Goal: Find specific page/section: Find specific page/section

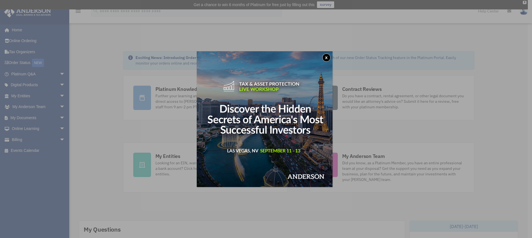
click at [327, 58] on button "x" at bounding box center [326, 57] width 8 height 8
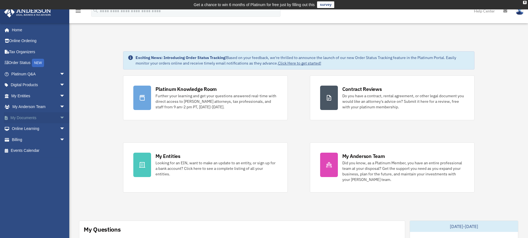
click at [60, 118] on span "arrow_drop_down" at bounding box center [65, 117] width 11 height 11
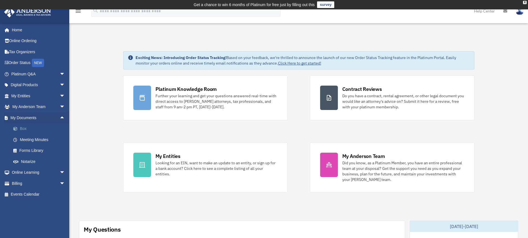
click at [24, 128] on link "Box" at bounding box center [41, 128] width 66 height 11
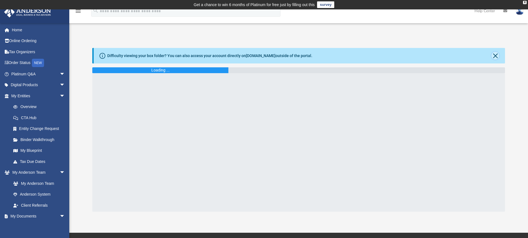
click at [493, 56] on button "Close" at bounding box center [495, 56] width 8 height 8
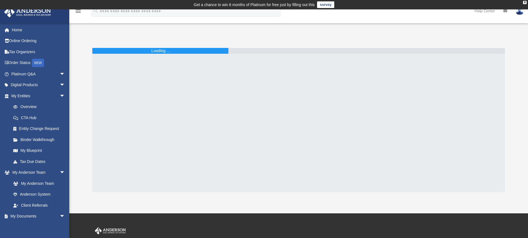
click at [385, 48] on div "Difficulty viewing your box folder? You can also access your account directly o…" at bounding box center [298, 114] width 458 height 156
